Goal: Use online tool/utility: Utilize a website feature to perform a specific function

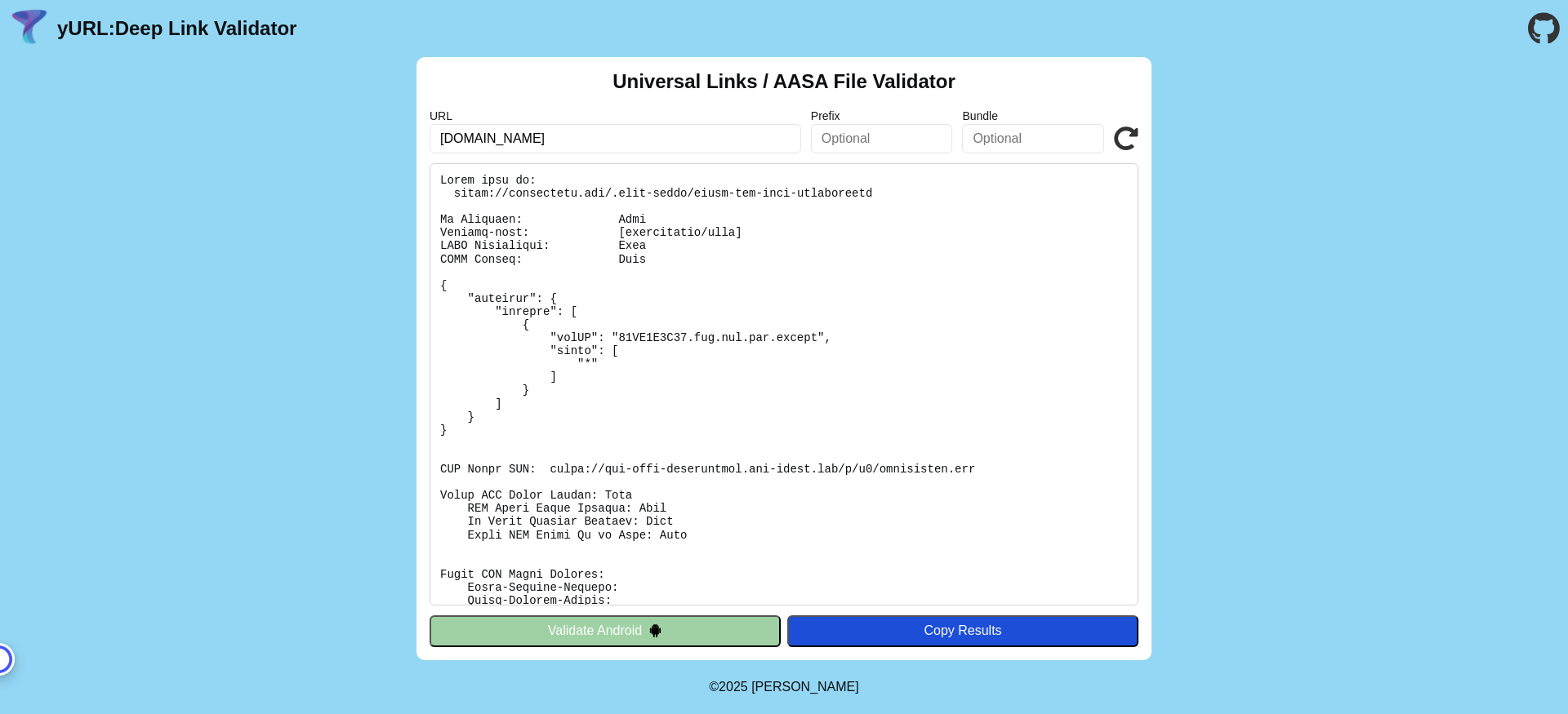
click at [685, 150] on input "[DOMAIN_NAME]" at bounding box center [615, 138] width 371 height 29
click at [713, 625] on button "Validate Android" at bounding box center [605, 630] width 351 height 31
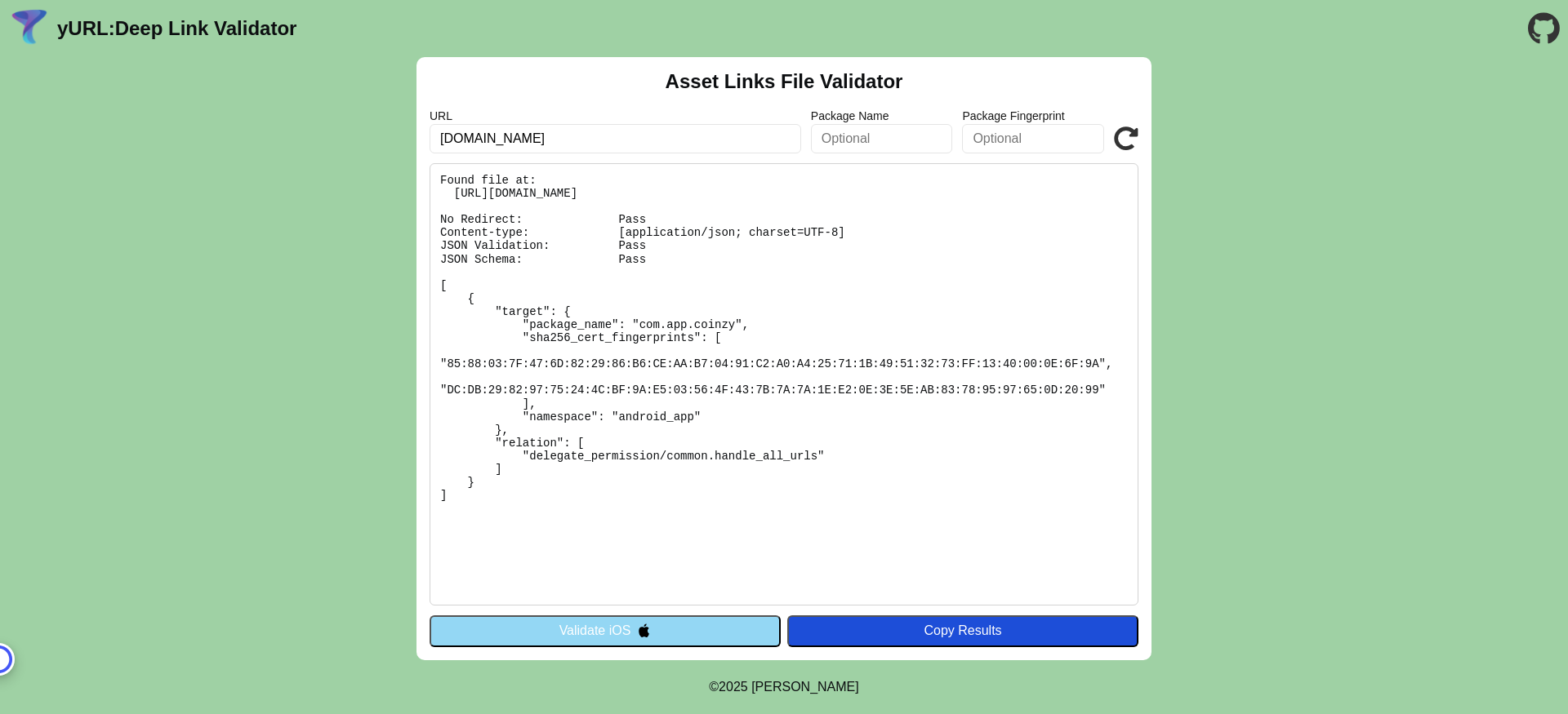
click at [579, 148] on input "[DOMAIN_NAME]" at bounding box center [615, 138] width 371 height 29
click at [568, 644] on button "Validate iOS" at bounding box center [605, 630] width 351 height 31
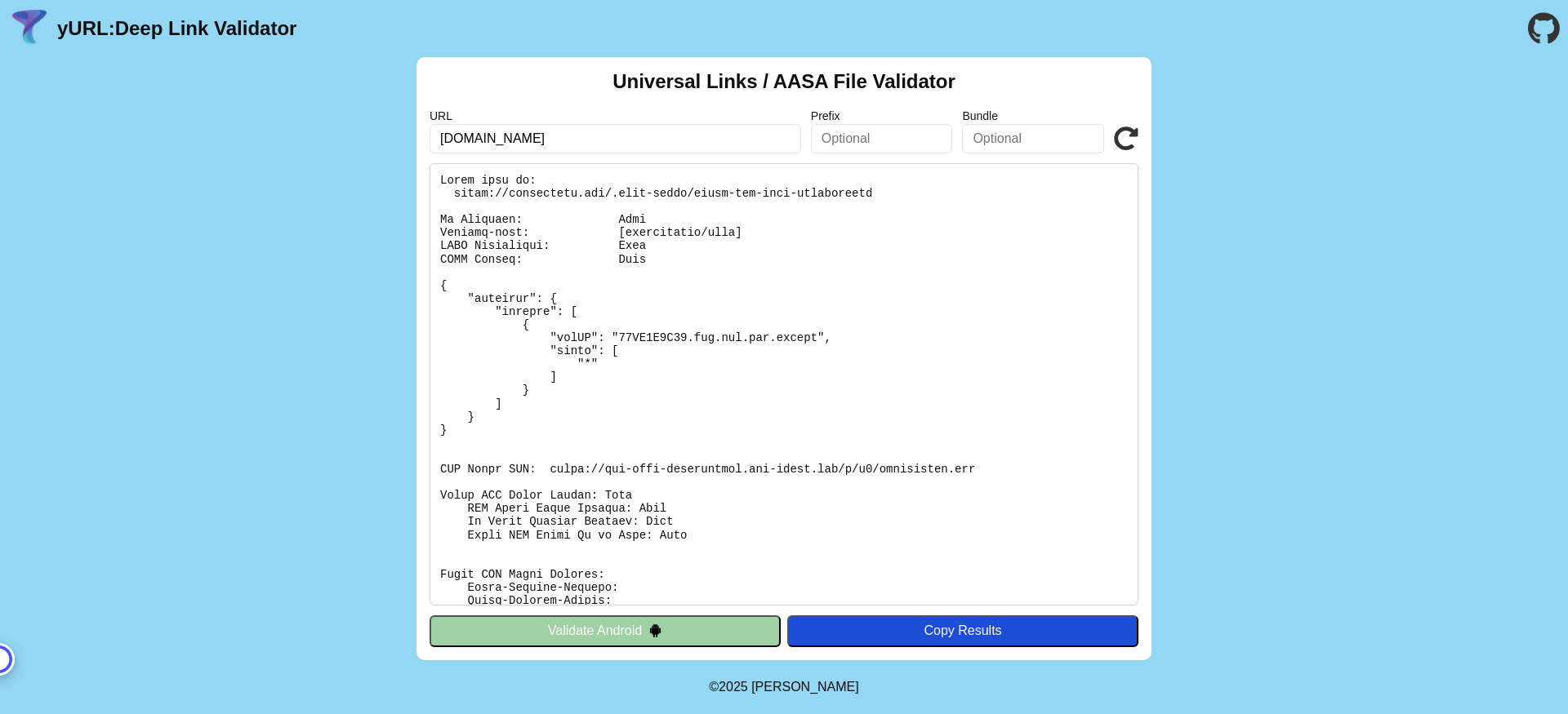
click at [537, 142] on input "[DOMAIN_NAME]" at bounding box center [615, 138] width 371 height 29
click button "Validate" at bounding box center [0, 0] width 0 height 0
